Goal: Transaction & Acquisition: Purchase product/service

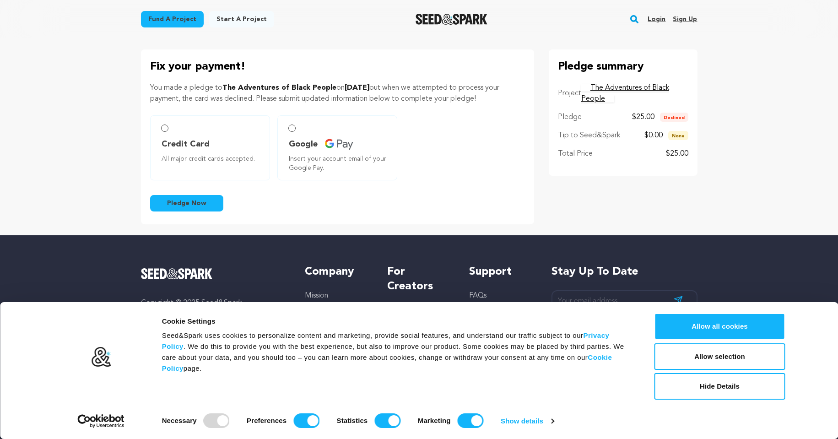
click at [165, 134] on label "Credit Card All major credit cards accepted." at bounding box center [210, 147] width 120 height 65
radio input "true"
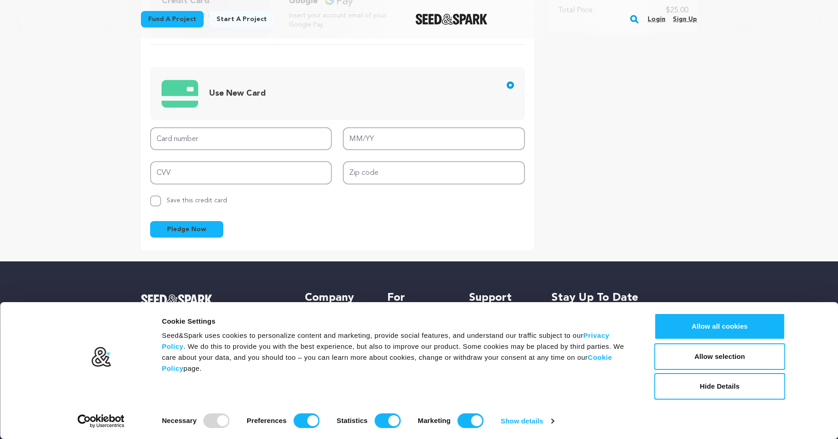
scroll to position [183, 0]
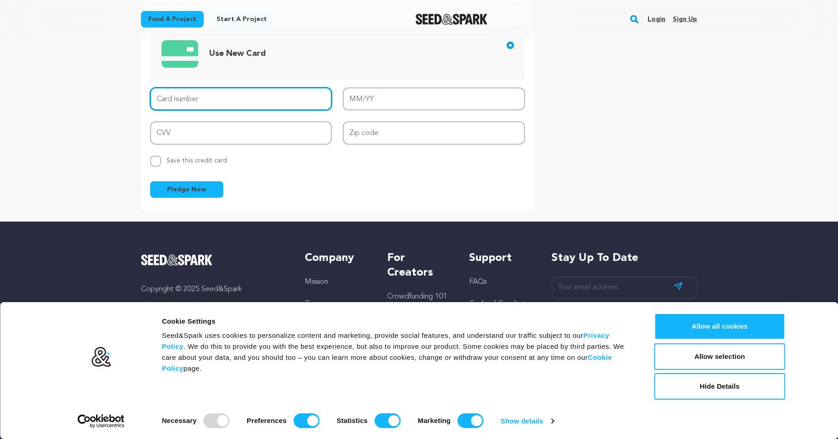
click at [246, 95] on input "Card number" at bounding box center [241, 98] width 182 height 23
type input "4010 9900 3336 9564"
type input "03/27"
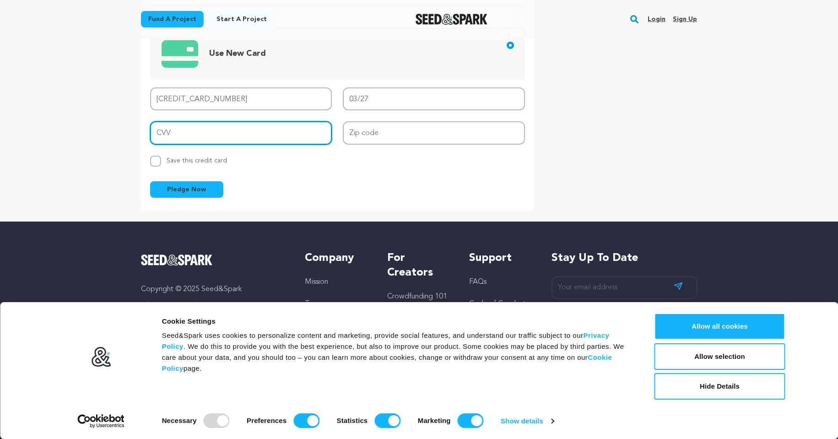
click at [239, 131] on input "CVV" at bounding box center [241, 132] width 182 height 23
click at [413, 172] on form "Credit Card All major credit cards accepted. Google Insert your account email o…" at bounding box center [337, 64] width 375 height 265
click at [274, 132] on input "CVV" at bounding box center [241, 132] width 182 height 23
type input "161"
drag, startPoint x: 503, startPoint y: 202, endPoint x: 498, endPoint y: 199, distance: 5.1
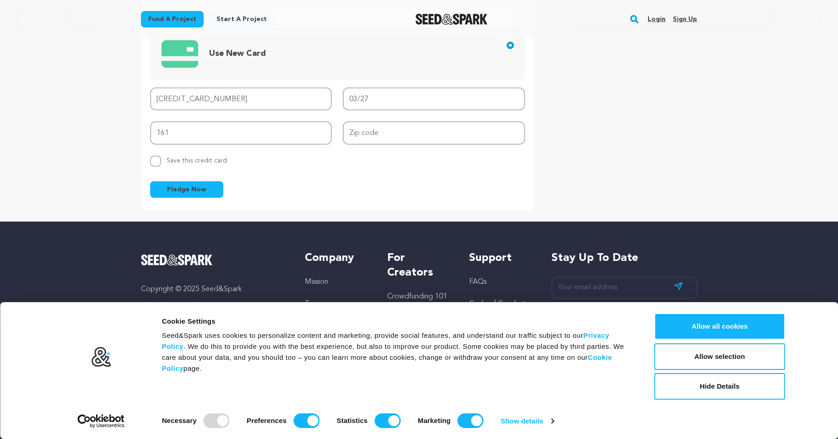
click at [503, 201] on div "Fix your payment! You made a pledge to The Adventures of Black People on Septem…" at bounding box center [337, 38] width 393 height 344
click at [418, 138] on input "Zip code" at bounding box center [434, 132] width 182 height 23
type input "35406"
click at [188, 191] on span "Pledge Now" at bounding box center [186, 189] width 39 height 9
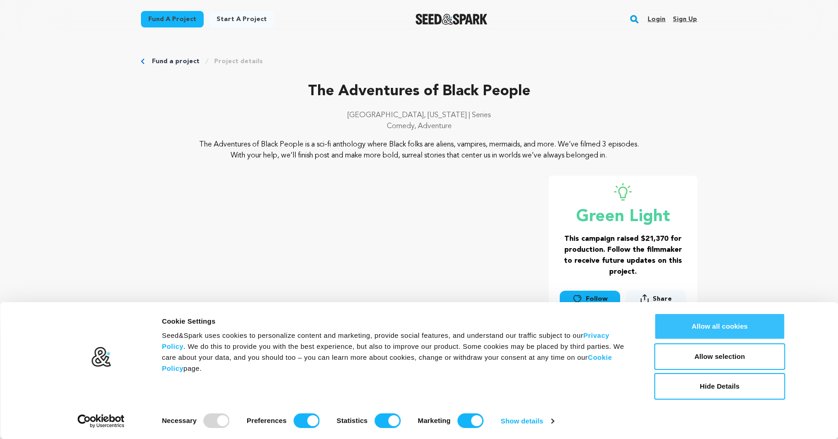
click at [722, 326] on button "Allow all cookies" at bounding box center [719, 326] width 131 height 27
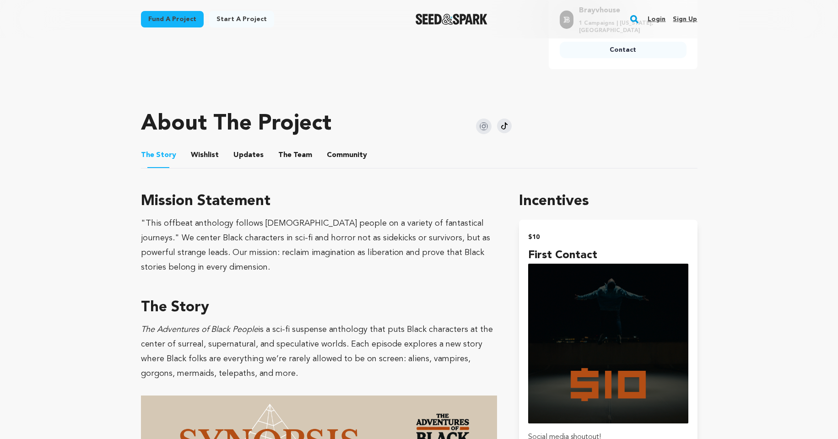
scroll to position [412, 0]
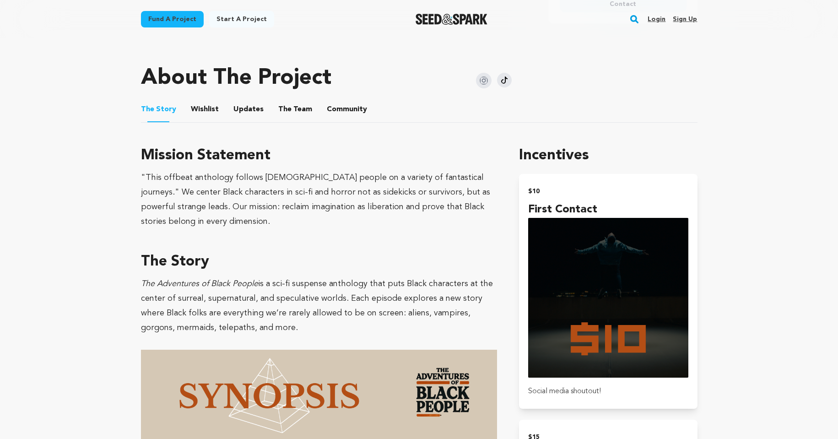
click at [204, 101] on button "Wishlist" at bounding box center [204, 111] width 22 height 22
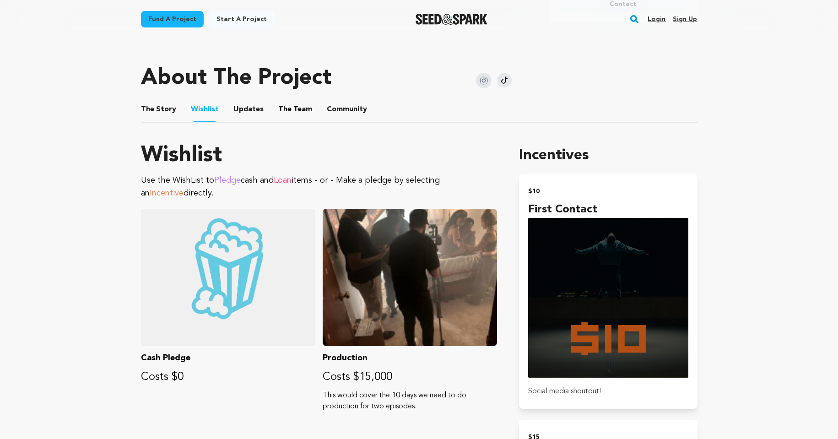
click at [249, 100] on button "Updates" at bounding box center [248, 111] width 22 height 22
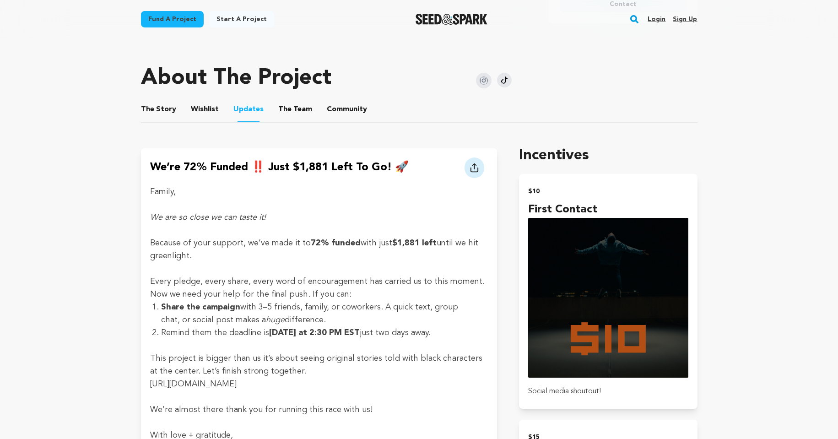
click at [203, 103] on button "Wishlist" at bounding box center [204, 111] width 22 height 22
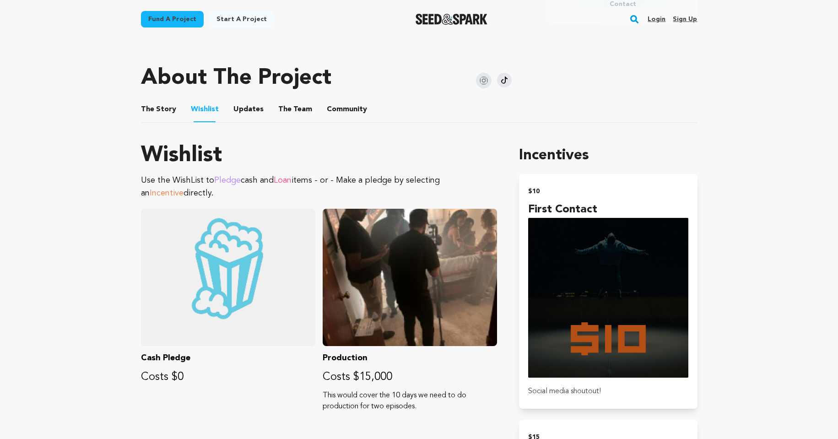
click at [249, 102] on button "Updates" at bounding box center [248, 111] width 22 height 22
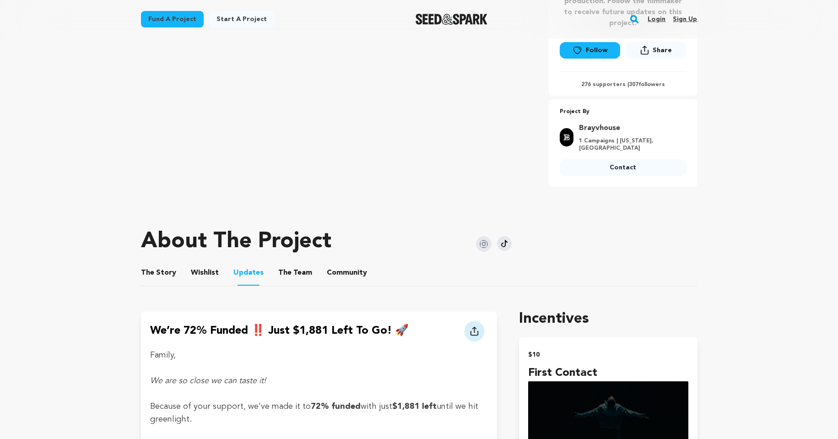
scroll to position [229, 0]
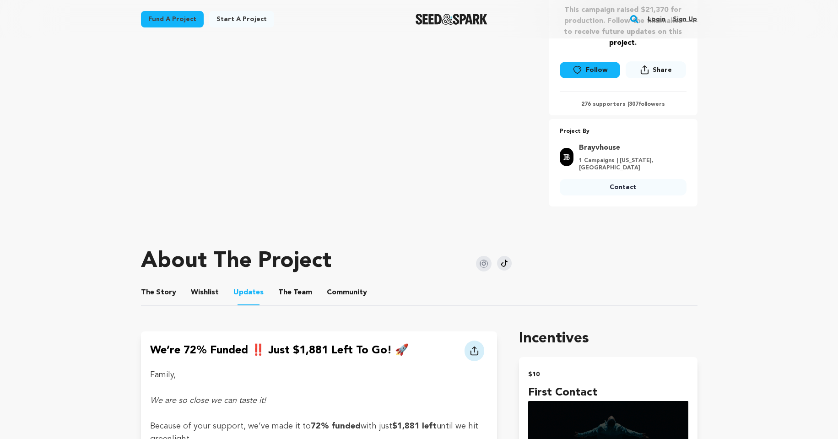
click at [295, 288] on button "The Team" at bounding box center [295, 294] width 22 height 22
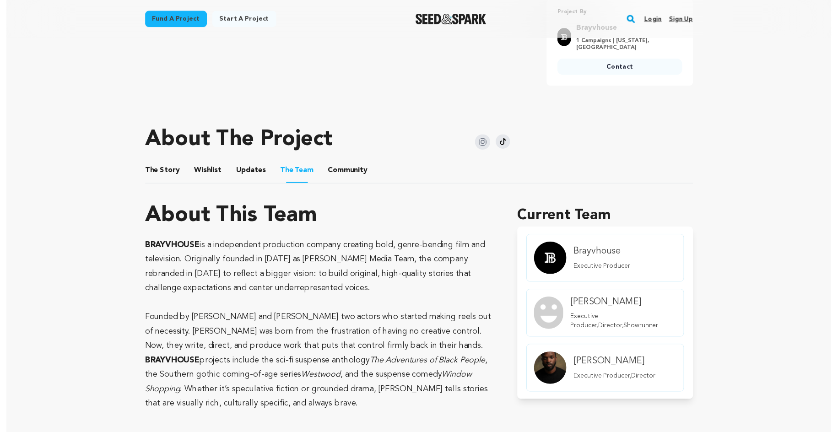
scroll to position [274, 0]
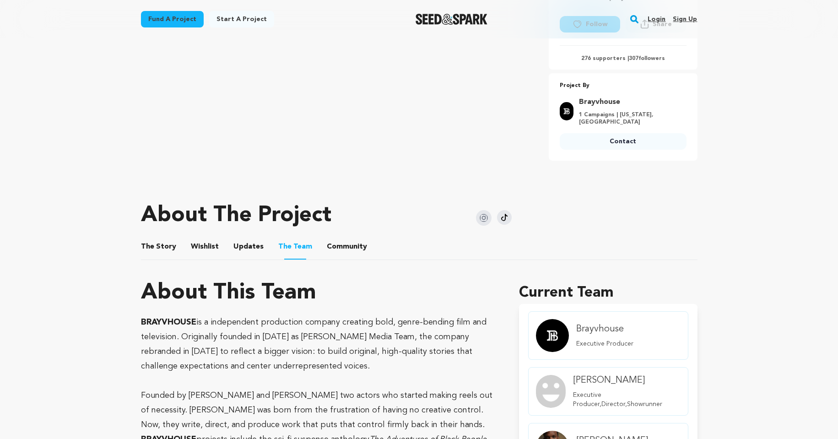
click at [338, 237] on button "Community" at bounding box center [347, 248] width 22 height 22
